Goal: Transaction & Acquisition: Purchase product/service

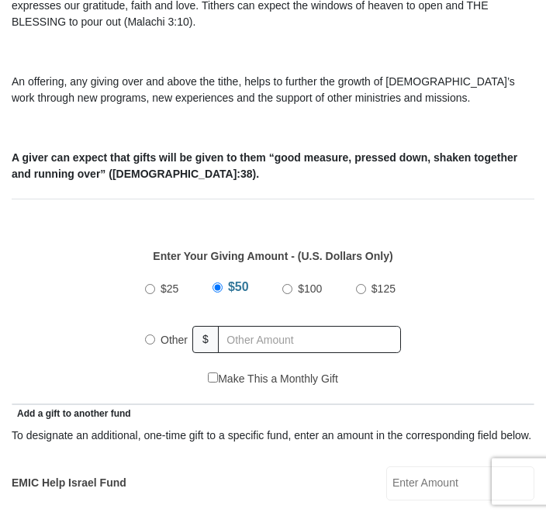
scroll to position [492, 0]
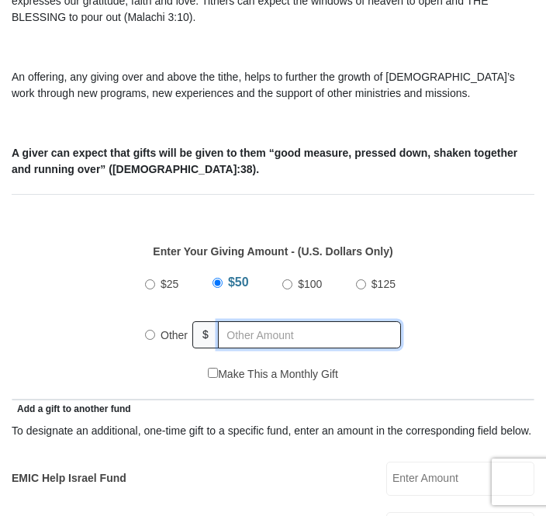
click at [253, 321] on input "text" at bounding box center [309, 334] width 183 height 27
radio input "true"
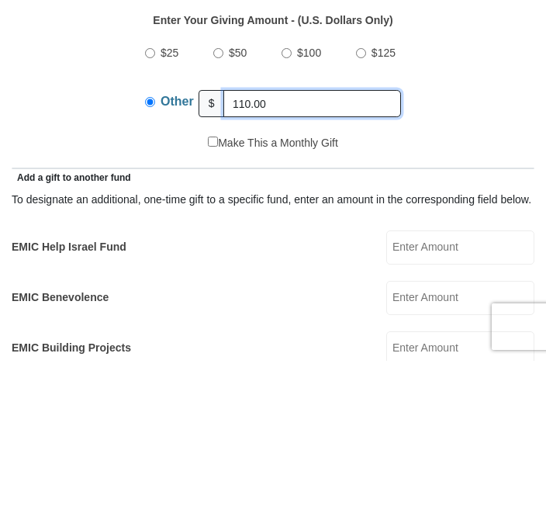
scroll to position [569, 0]
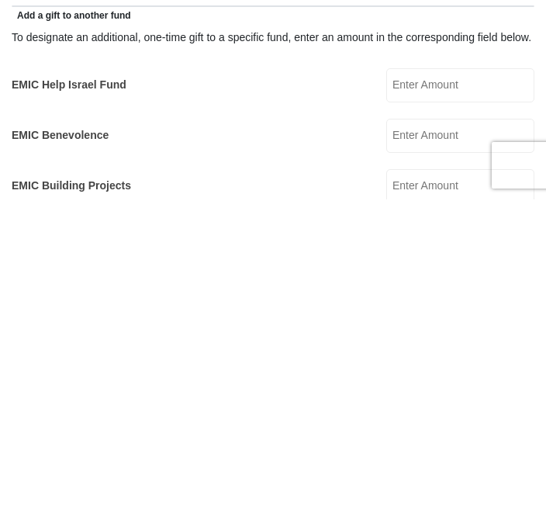
type input "110.00"
click at [480, 385] on input "EMIC Help Israel Fund" at bounding box center [460, 402] width 148 height 34
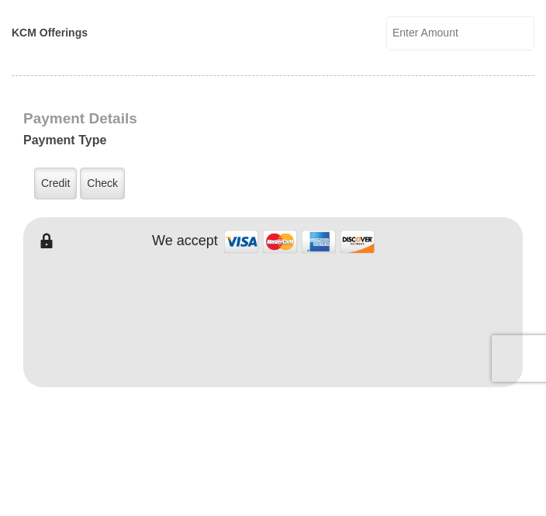
scroll to position [1030, 0]
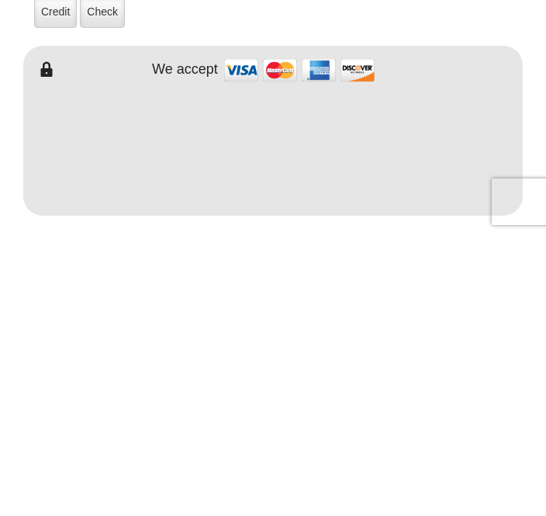
type input "10.00"
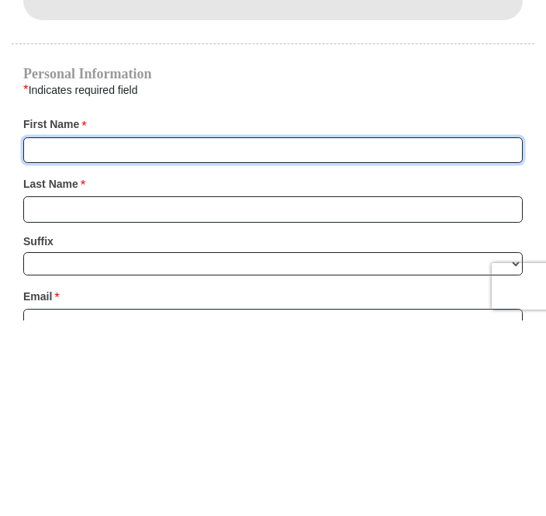
click at [139, 333] on input "First Name *" at bounding box center [273, 346] width 500 height 26
click at [101, 333] on input "First Name *" at bounding box center [273, 346] width 500 height 26
type input "Patsy"
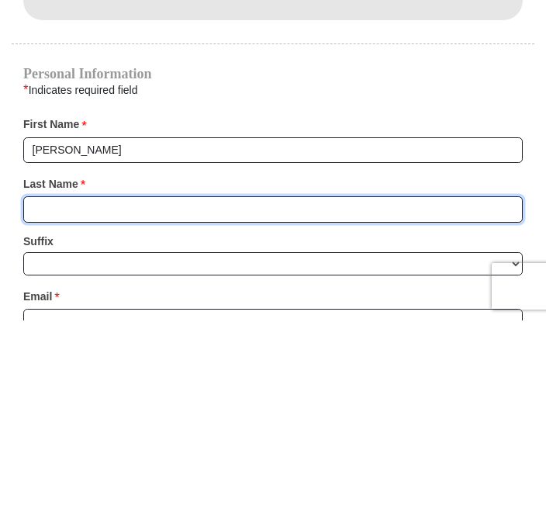
click at [92, 392] on input "Last Name *" at bounding box center [273, 405] width 500 height 26
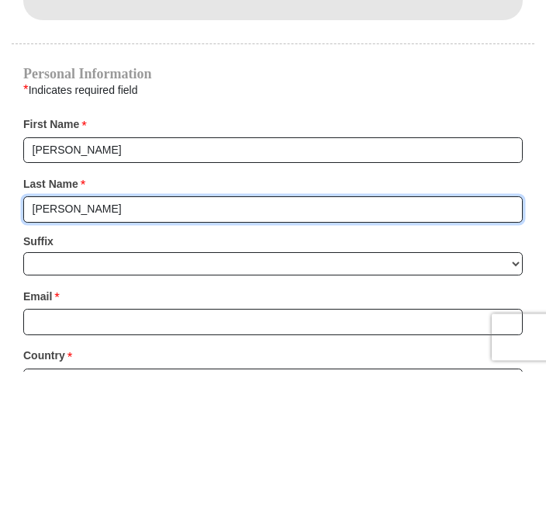
scroll to position [1362, 0]
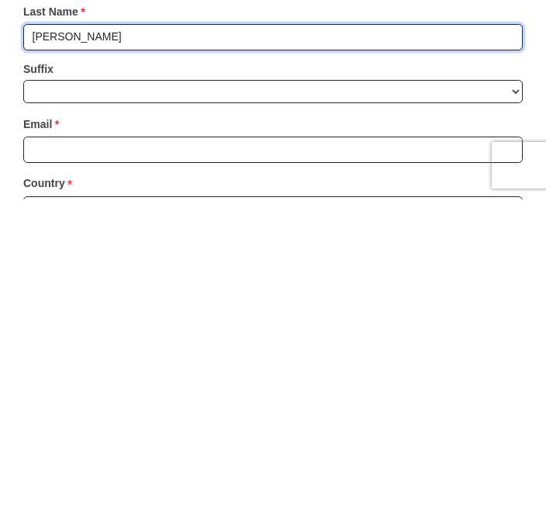
type input "McCurdy"
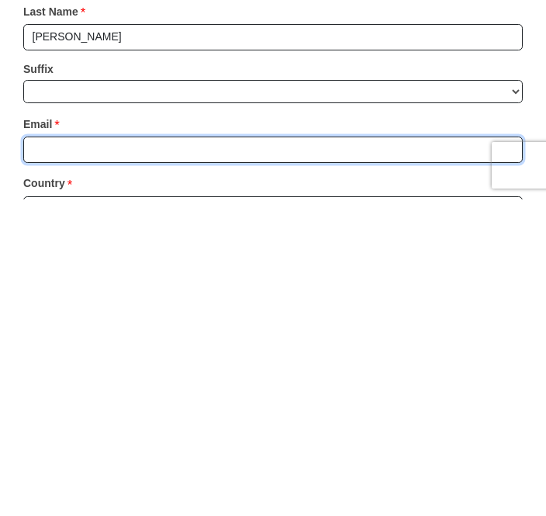
click at [101, 453] on input "Email *" at bounding box center [273, 466] width 500 height 26
type input "mccurdygran@aol.com"
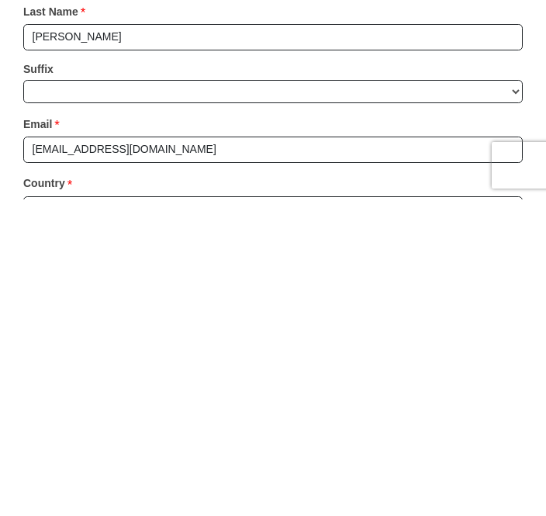
scroll to position [1678, 0]
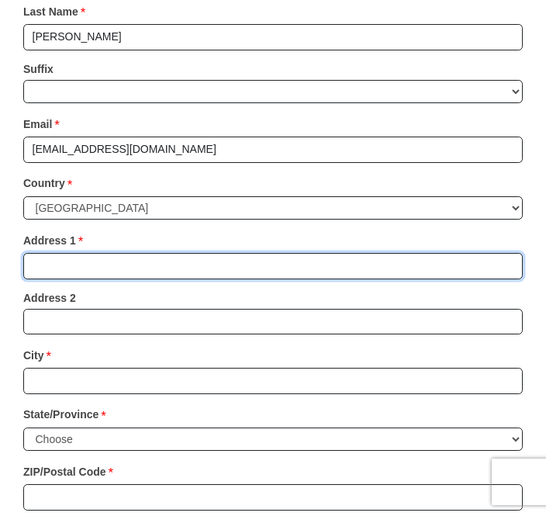
click at [85, 253] on input "Address 1 *" at bounding box center [273, 266] width 500 height 26
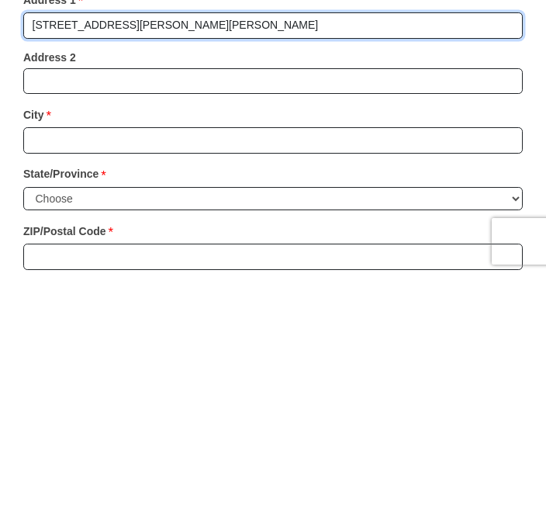
type input "121 NW Jill Ann Dr"
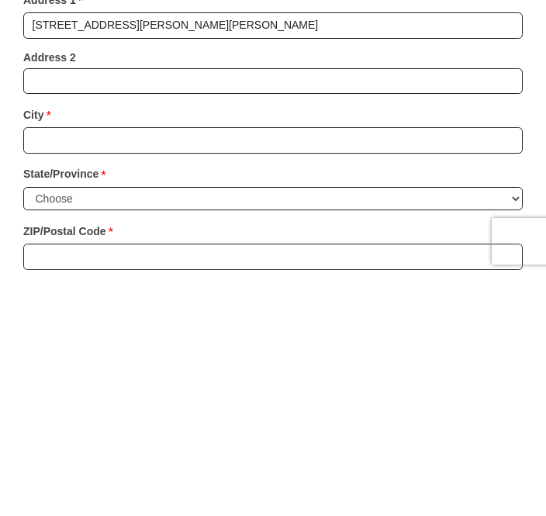
click at [99, 368] on input "City *" at bounding box center [273, 381] width 500 height 26
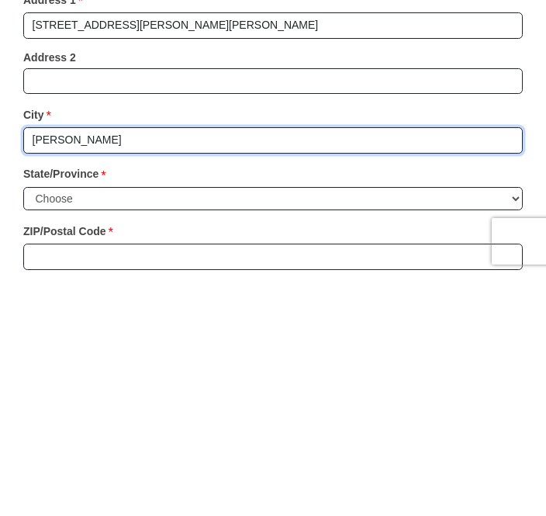
type input "Burleson"
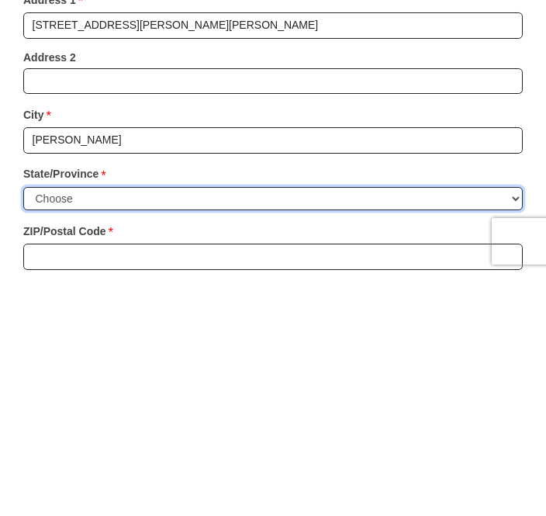
click at [78, 428] on select "Choose Alabama Alaska American Samoa Arizona Arkansas Armed Forces Americas Arm…" at bounding box center [273, 440] width 500 height 24
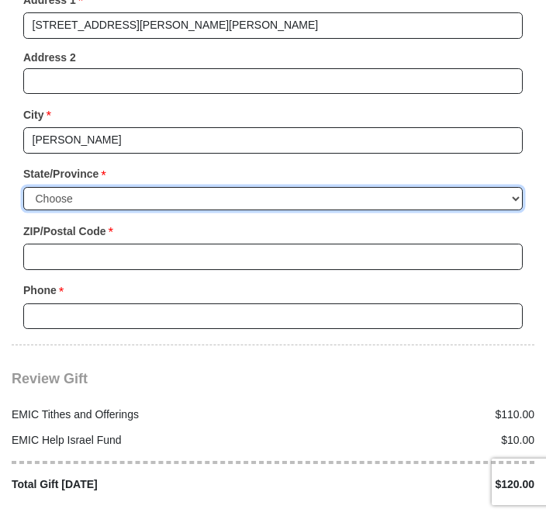
select select "TX"
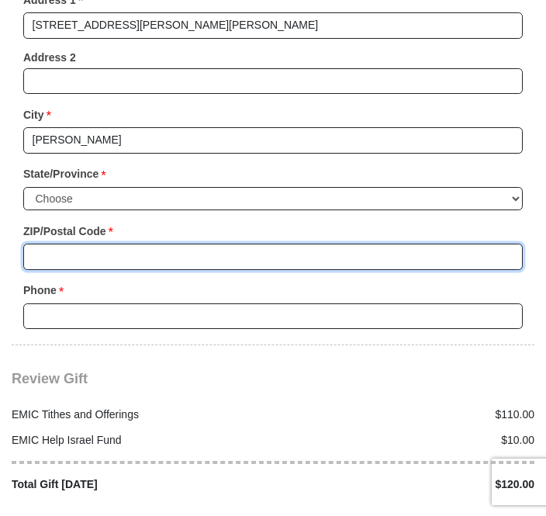
click at [66, 244] on input "ZIP/Postal Code *" at bounding box center [273, 257] width 500 height 26
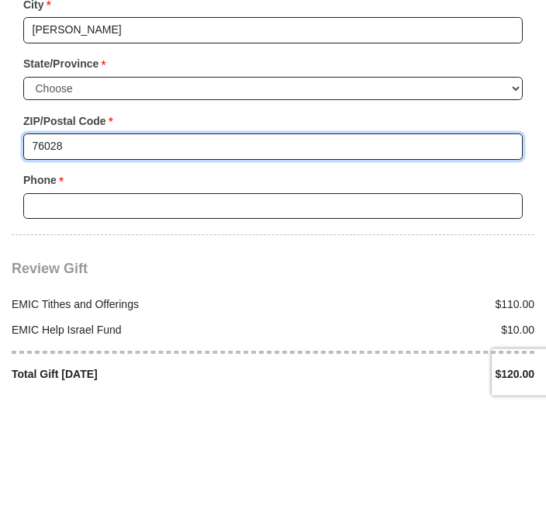
type input "76028"
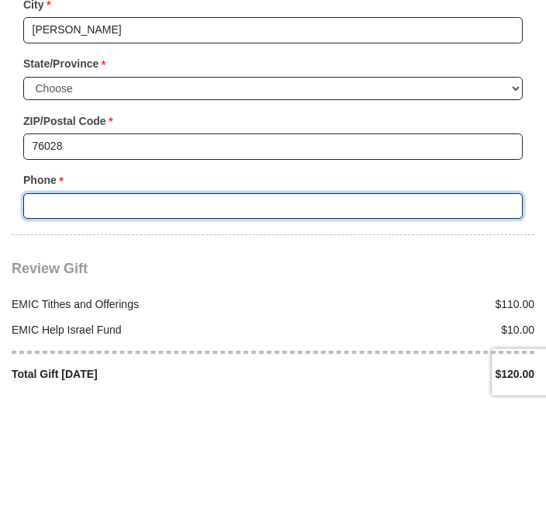
click at [107, 303] on input "Phone * *" at bounding box center [273, 316] width 500 height 26
type input "8179179299"
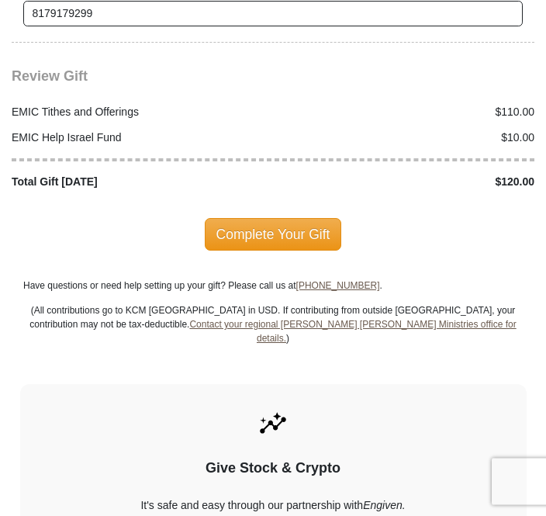
scroll to position [2221, 0]
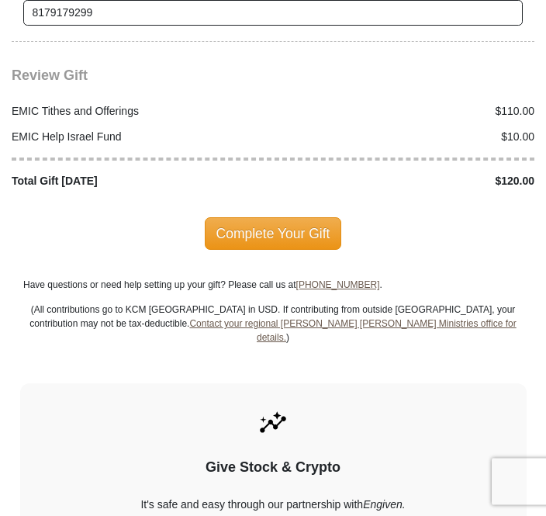
click at [268, 218] on span "Complete Your Gift" at bounding box center [273, 234] width 137 height 33
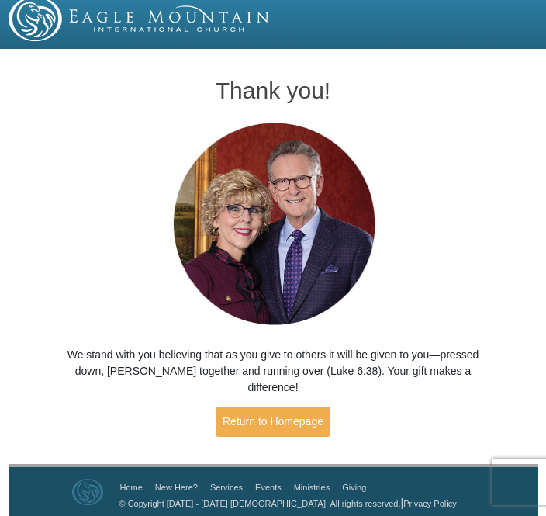
scroll to position [25, 0]
